Goal: Task Accomplishment & Management: Use online tool/utility

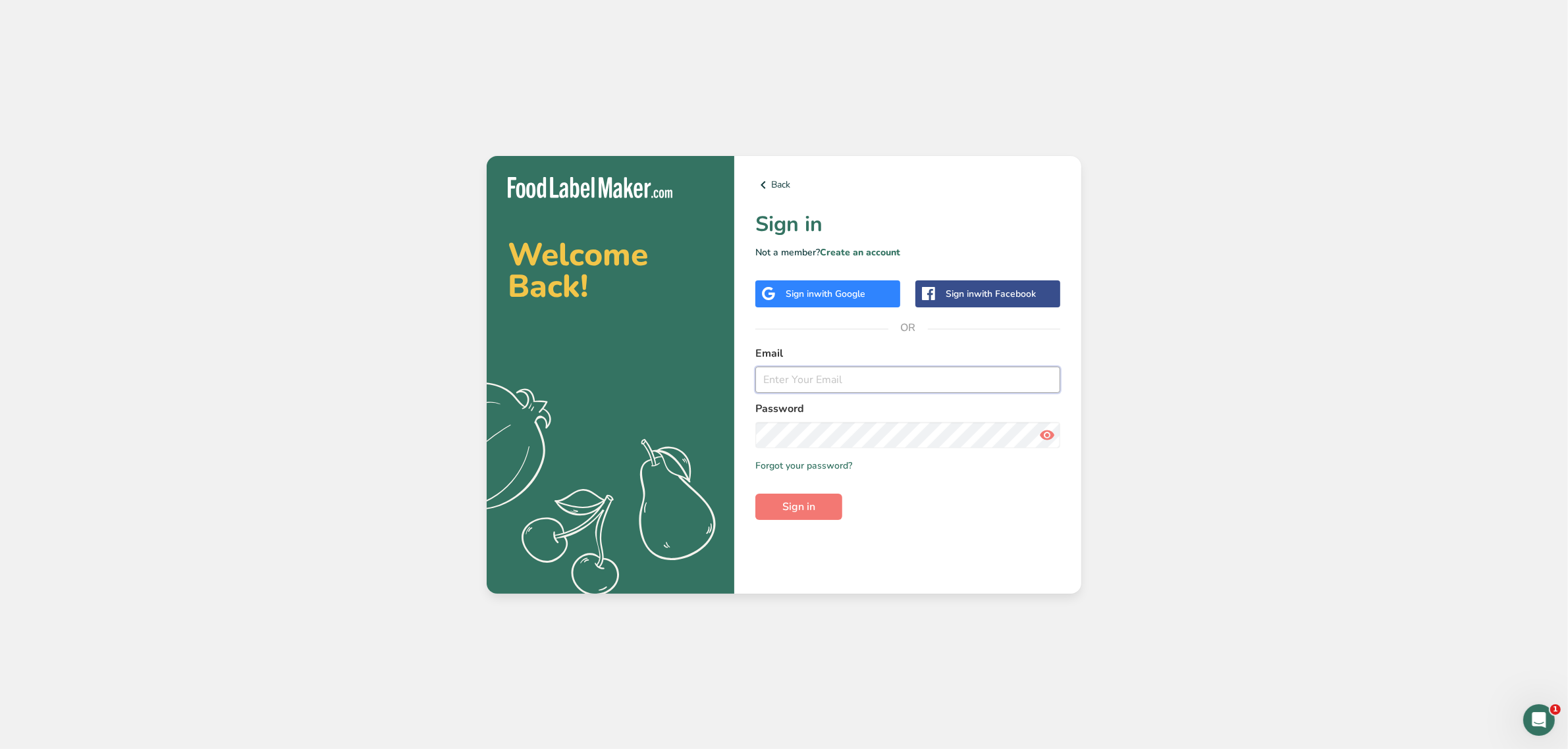
type input "[PERSON_NAME][EMAIL_ADDRESS][DOMAIN_NAME]"
click at [507, 97] on div "Welcome Back! .a{fill:#f5f3ed;} Back Sign in Not a member? Create an account Si…" at bounding box center [784, 374] width 1568 height 749
click at [812, 512] on span "Sign in" at bounding box center [799, 507] width 33 height 16
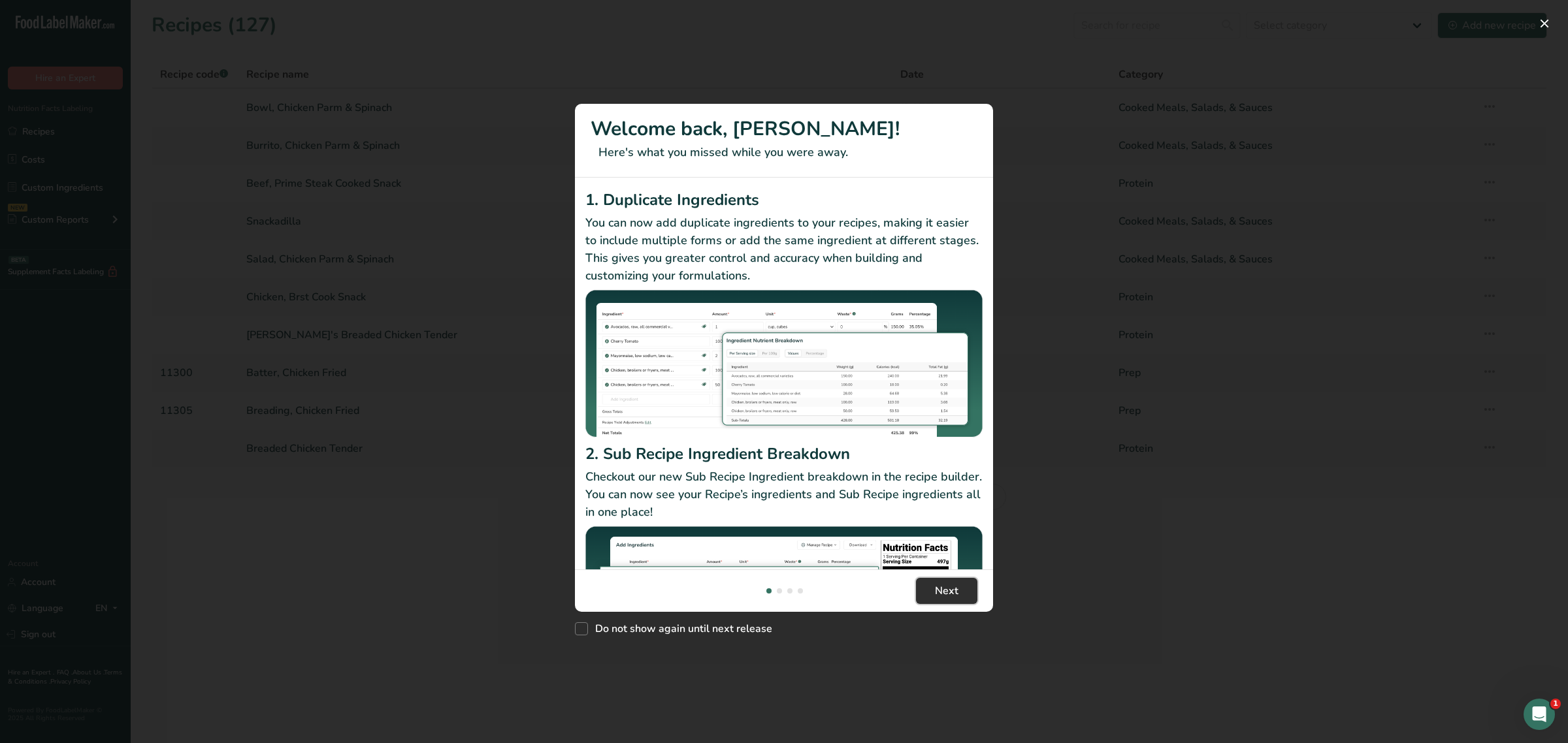
click at [944, 595] on span "Next" at bounding box center [947, 591] width 24 height 16
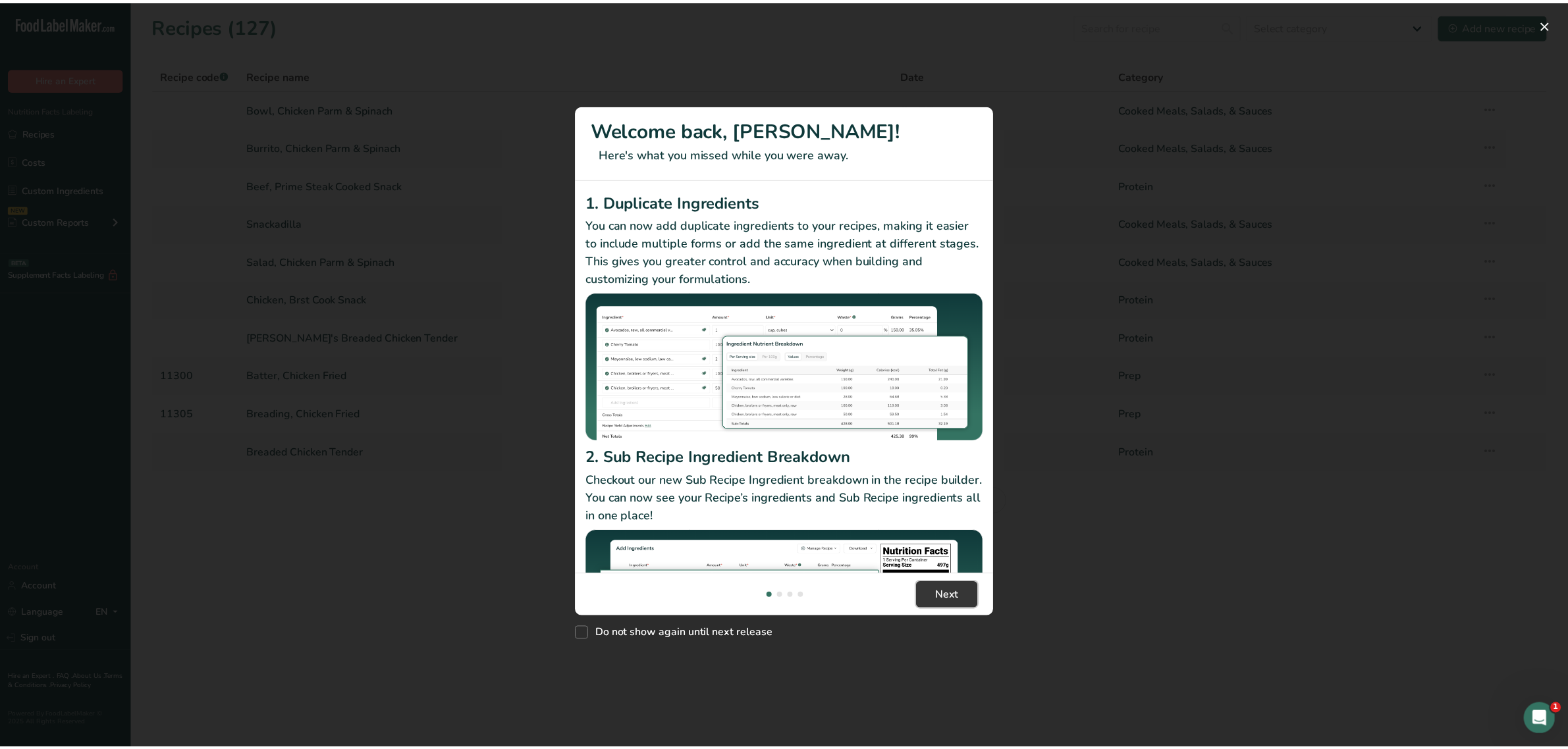
scroll to position [0, 421]
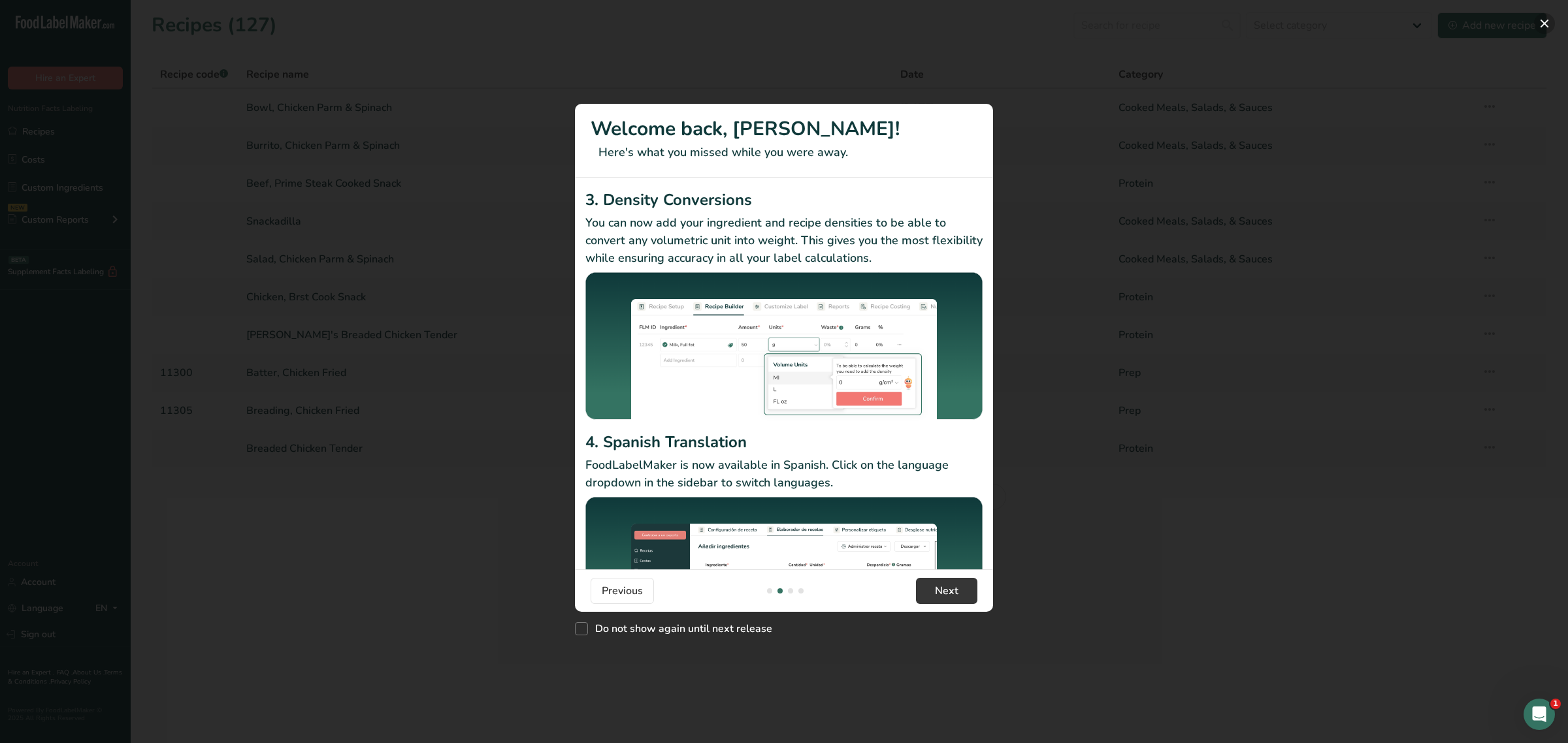
click at [1544, 20] on button "New Features" at bounding box center [1544, 24] width 21 height 21
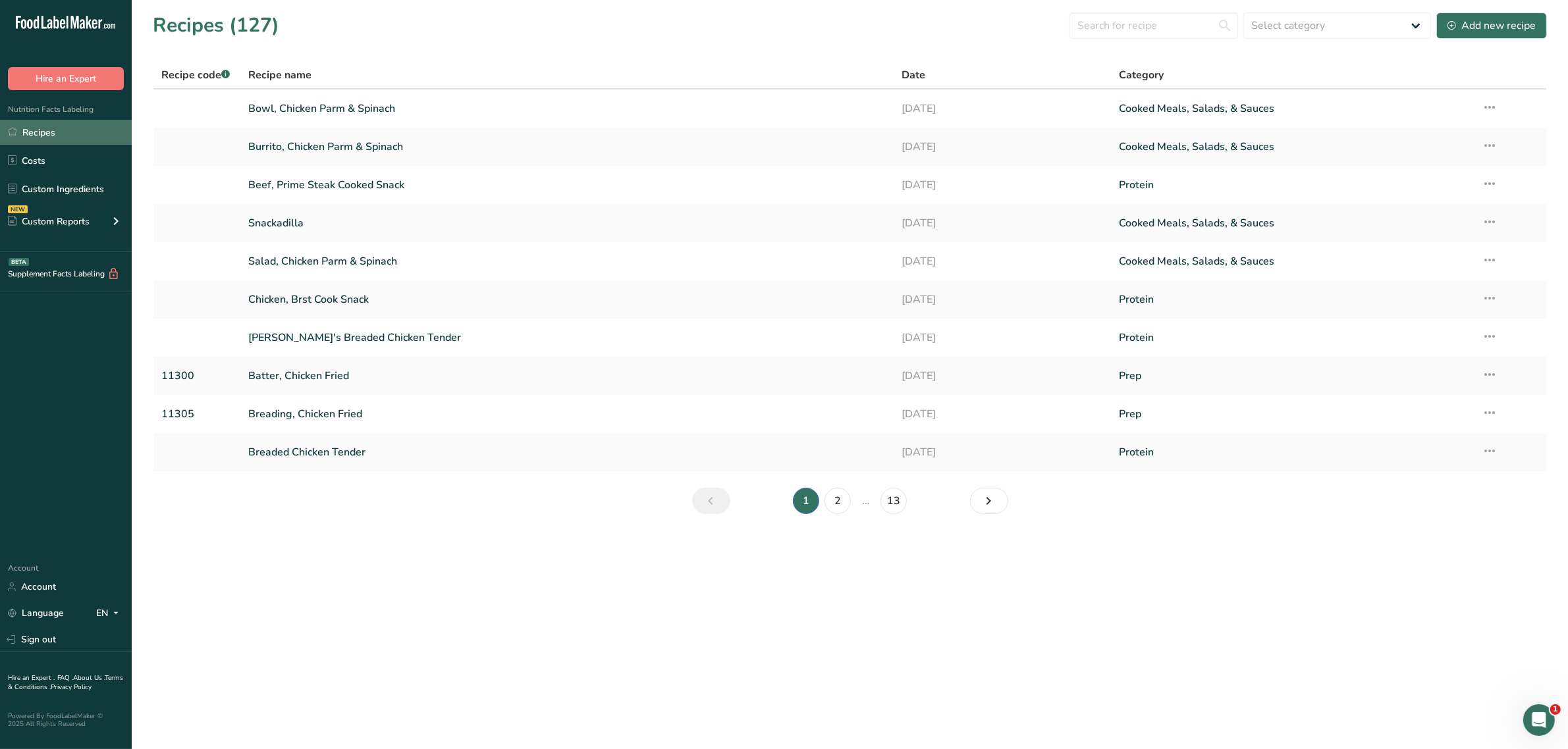
click at [91, 124] on link "Recipes" at bounding box center [66, 132] width 132 height 25
click at [393, 258] on link "Salad, Chicken Parm & Spinach" at bounding box center [566, 261] width 637 height 27
